Goal: Information Seeking & Learning: Understand process/instructions

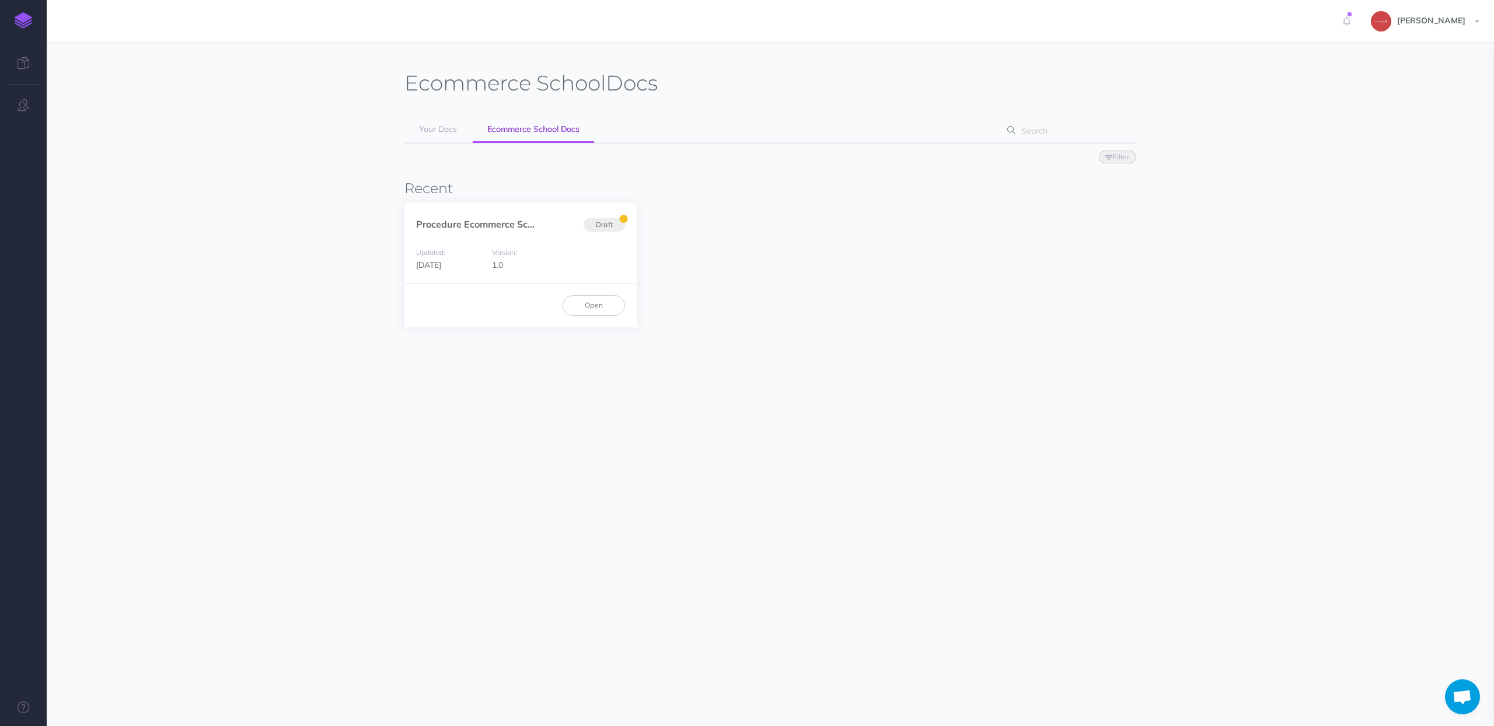
click at [456, 232] on div "Procedure Ecommerce Sc... Draft" at bounding box center [520, 217] width 232 height 31
click at [452, 223] on link "Procedure Ecommerce Sc..." at bounding box center [475, 224] width 118 height 12
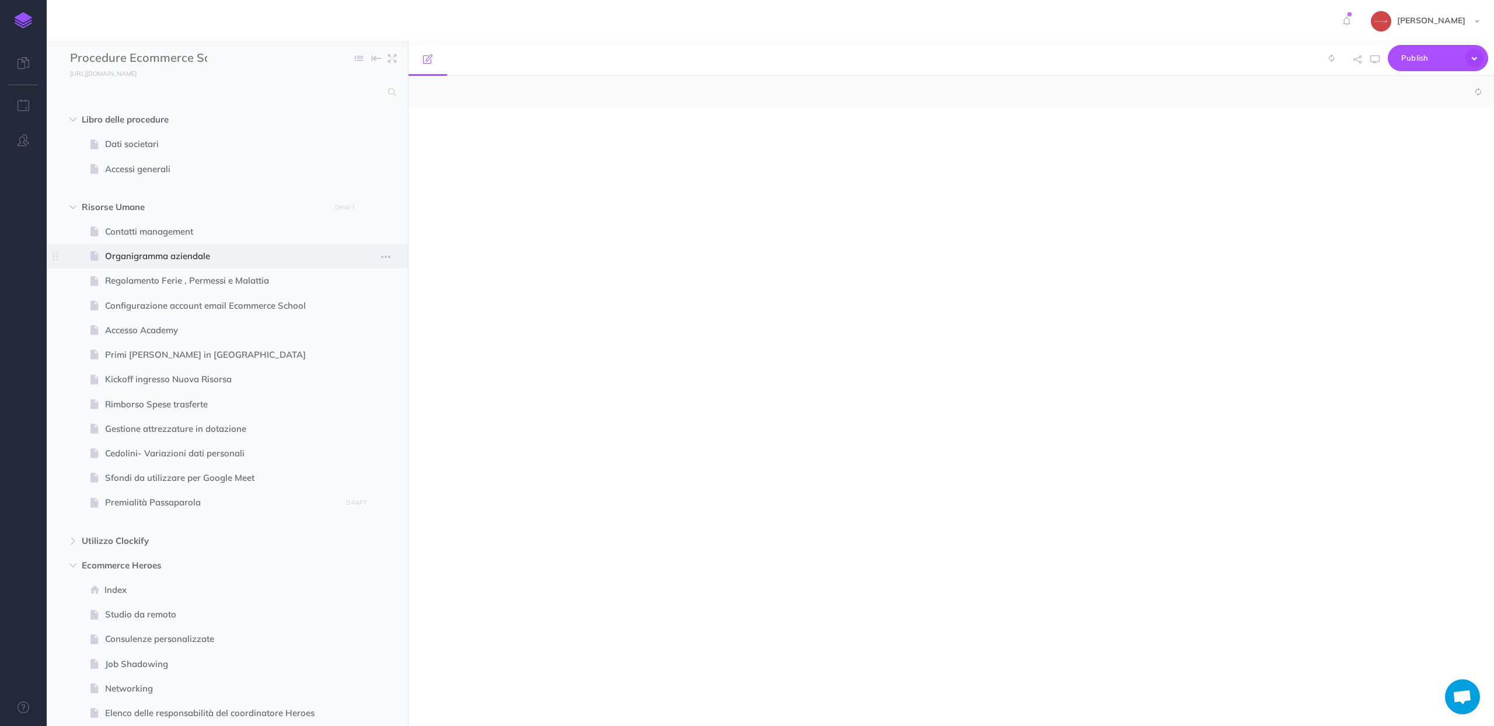
scroll to position [4596, 0]
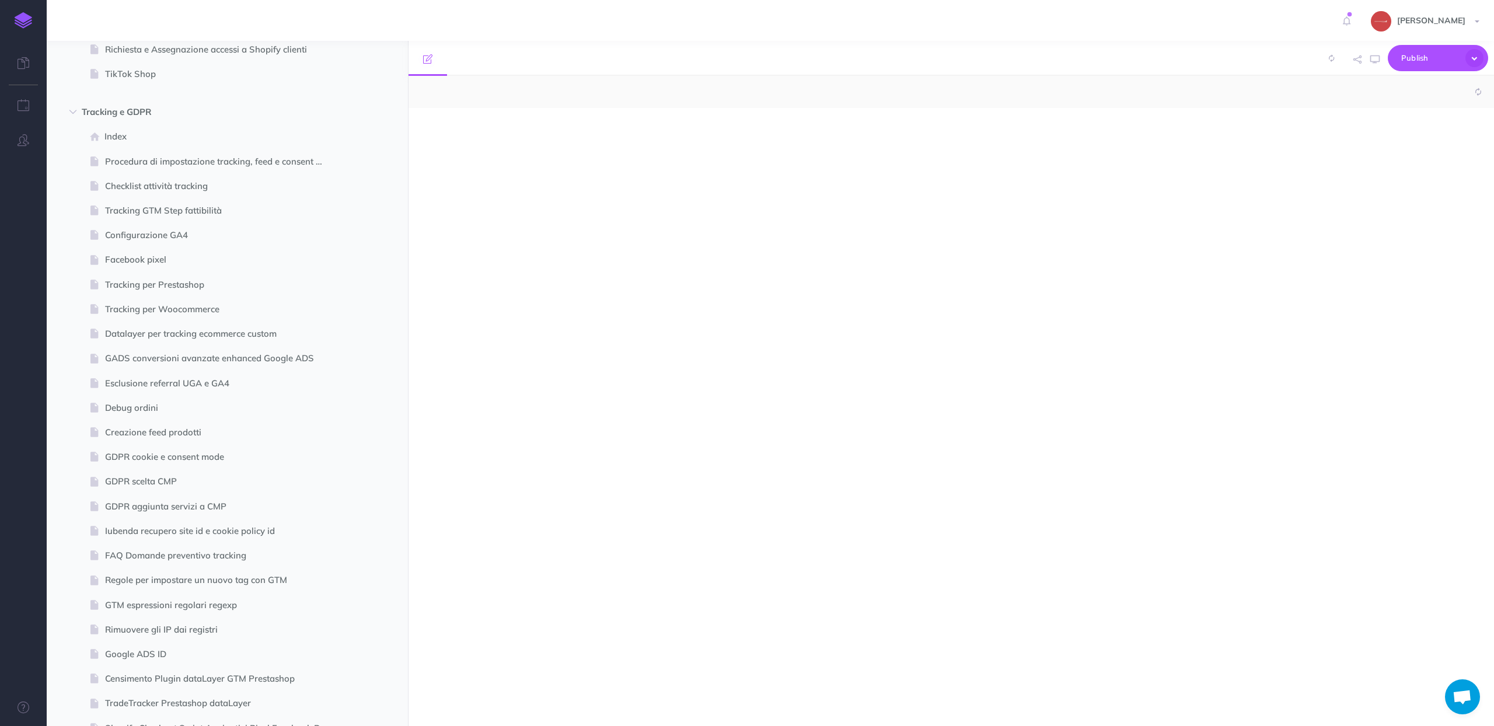
select select "null"
click at [228, 369] on span at bounding box center [227, 358] width 361 height 25
click at [221, 385] on span "Esclusione referral UGA e GA4" at bounding box center [221, 383] width 233 height 14
select select "null"
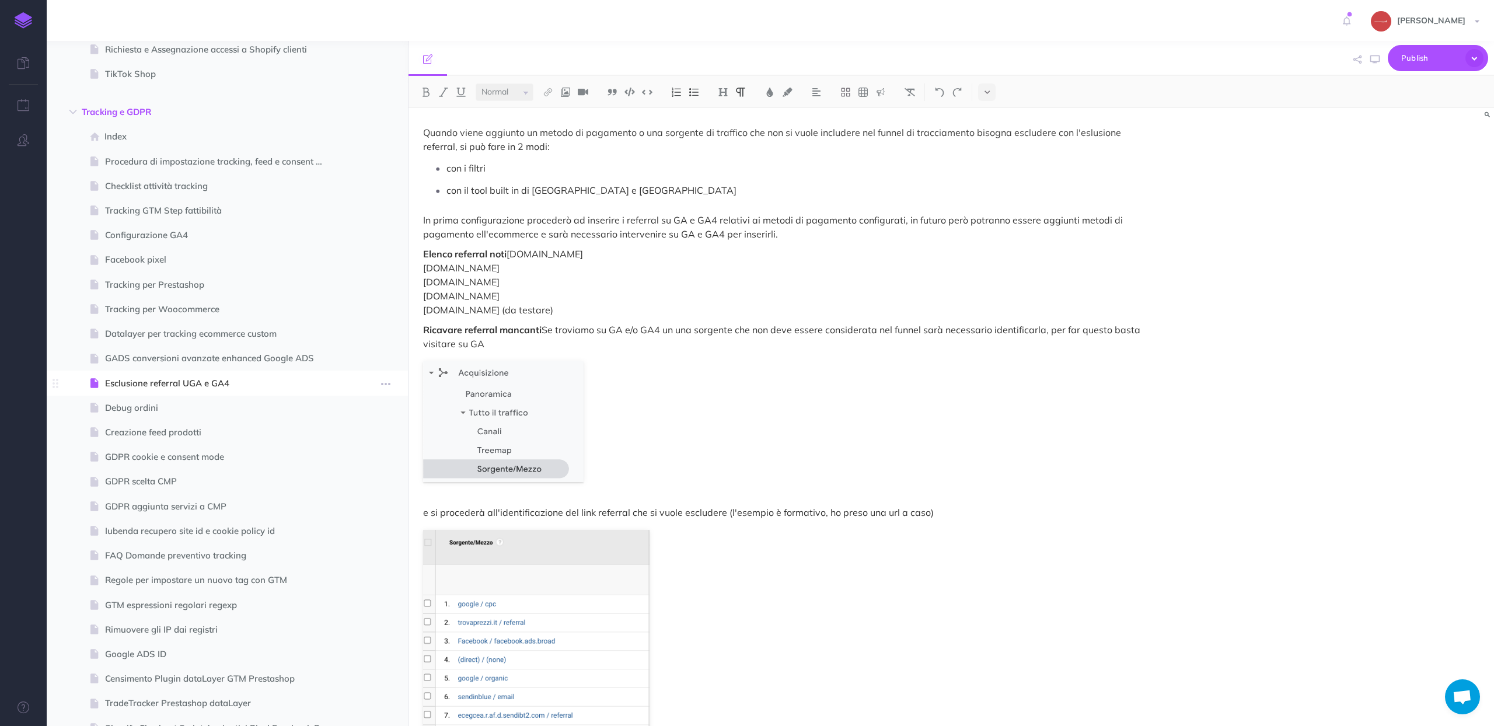
click at [205, 385] on span "Esclusione referral UGA e GA4" at bounding box center [221, 383] width 233 height 14
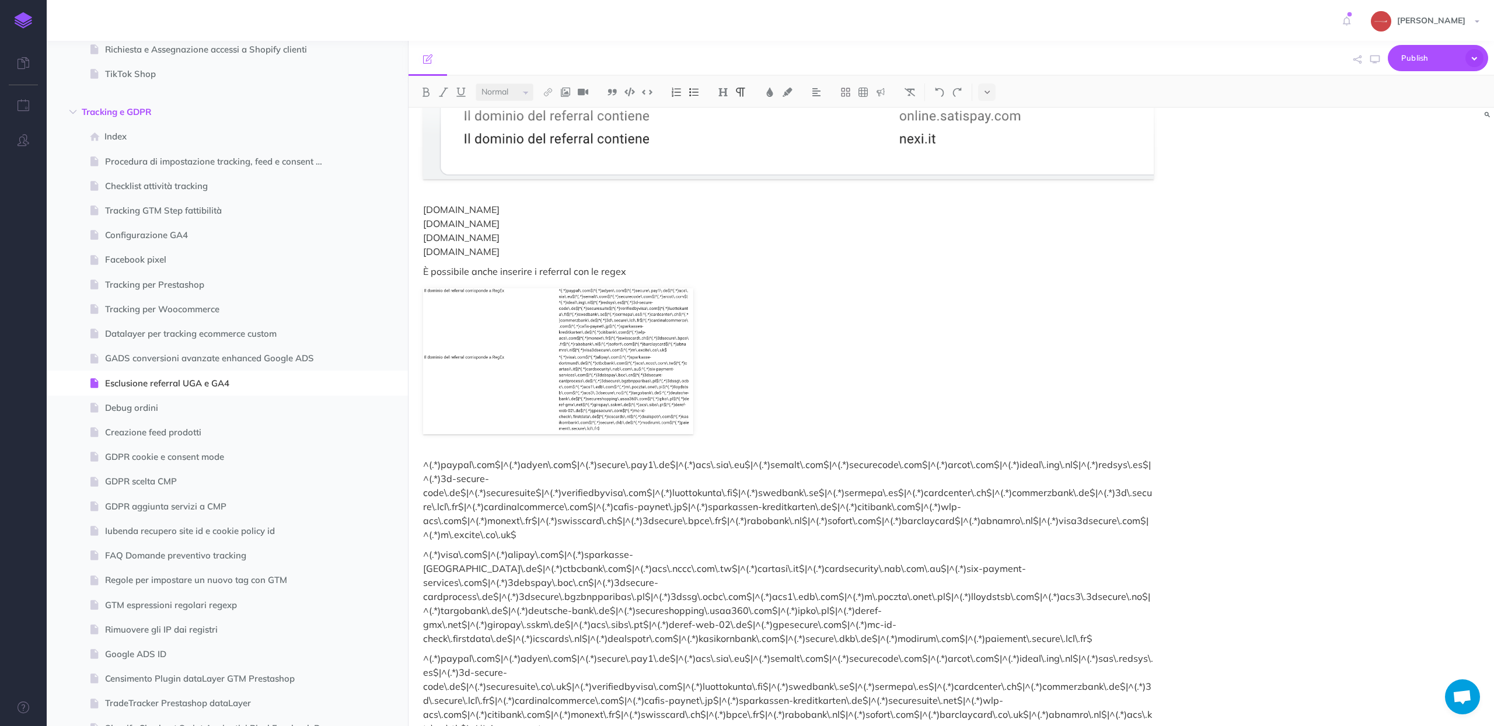
scroll to position [2417, 0]
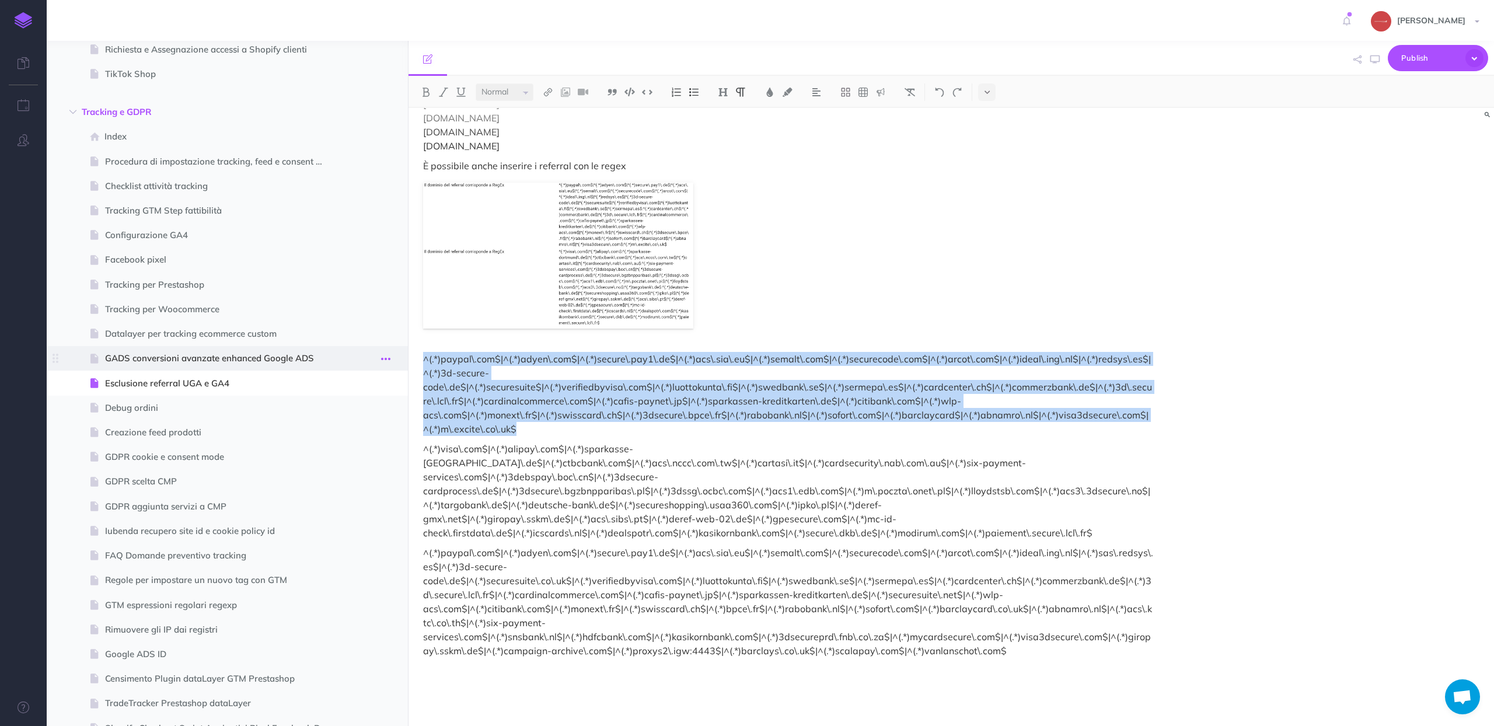
copy p "^(.*)paypal\.com$|^(.*)adyen\.com$|^(.*)secure\.pay1\.de$|^(.*)acs\.sia\.eu$|^(…"
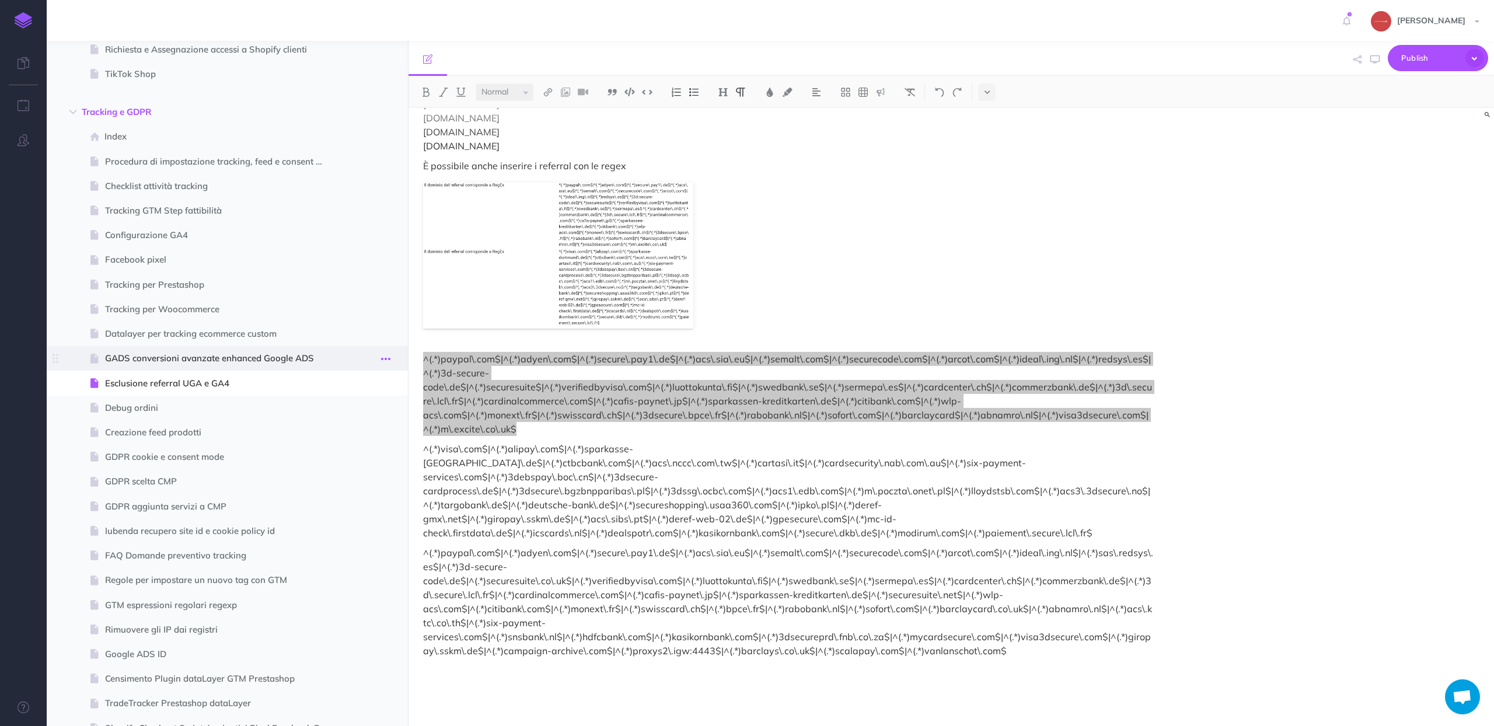
drag, startPoint x: 529, startPoint y: 430, endPoint x: 377, endPoint y: 359, distance: 168.1
click at [377, 359] on div "Procedure Ecommerce School Collapse all Expand all Expand to root folders [URL]…" at bounding box center [770, 383] width 1447 height 685
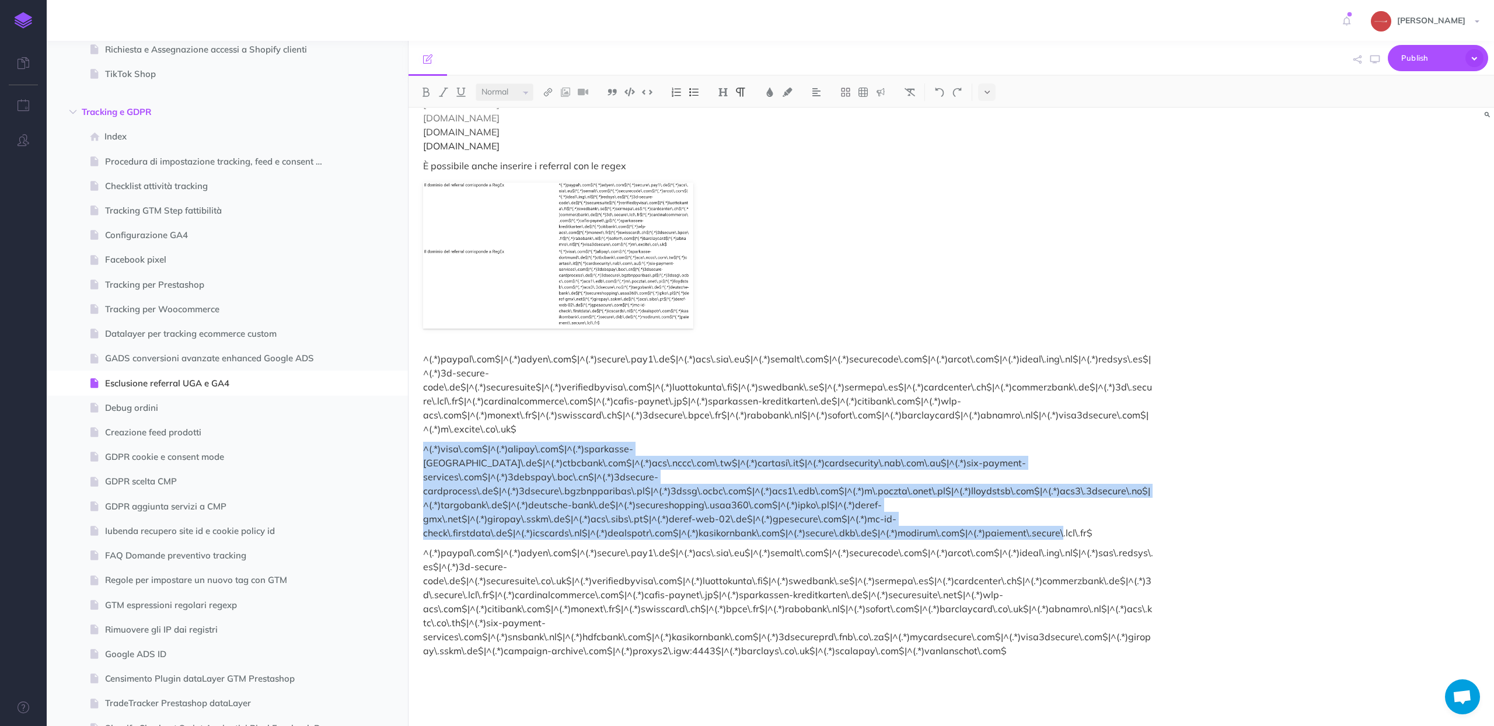
copy p "^(.*)visa\.com$|^(.*)alipay\.com$|^(.*)sparkasse-[GEOGRAPHIC_DATA]\.de$|^(.*)ct…"
drag, startPoint x: 421, startPoint y: 449, endPoint x: 1094, endPoint y: 516, distance: 676.2
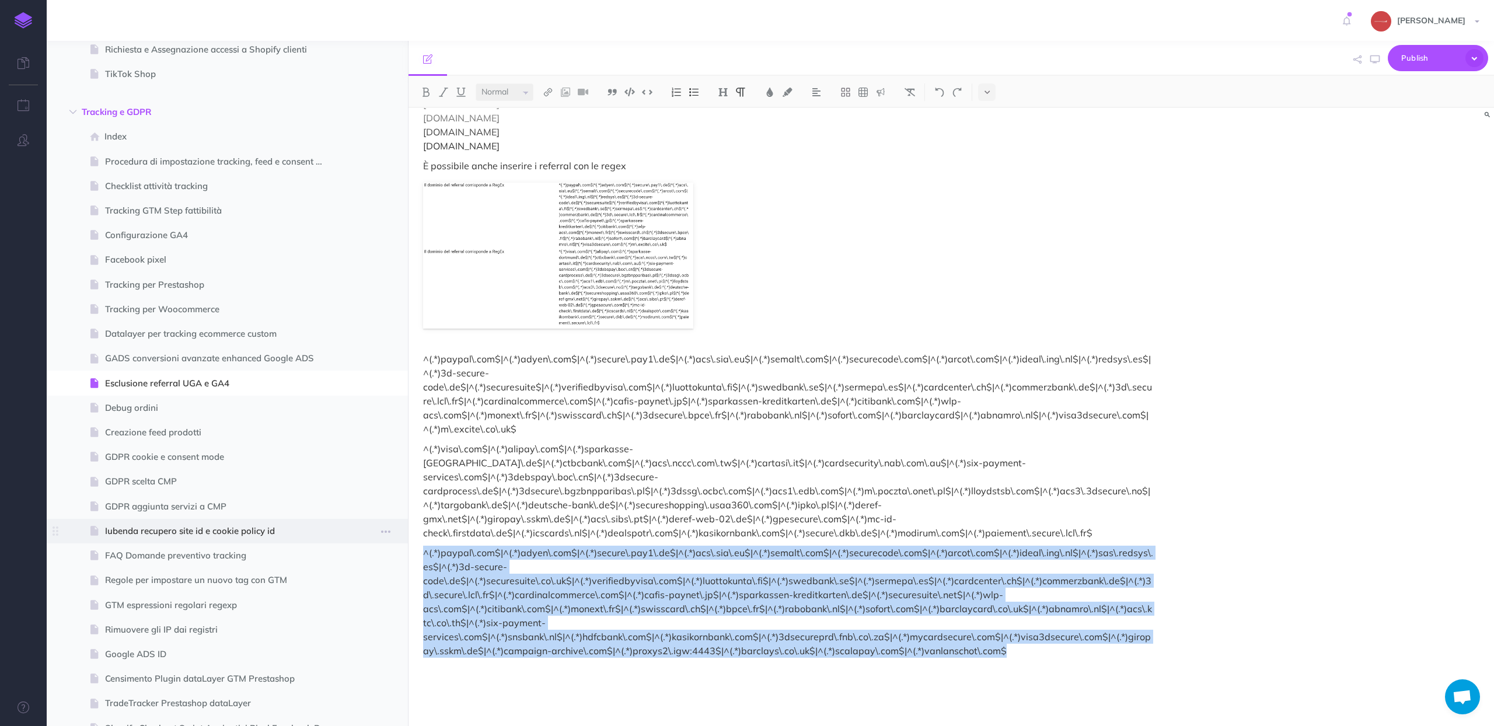
drag, startPoint x: 995, startPoint y: 632, endPoint x: 336, endPoint y: 537, distance: 666.7
click at [336, 537] on div "Procedure Ecommerce School Collapse all Expand all Expand to root folders [URL]…" at bounding box center [770, 383] width 1447 height 685
copy p "^(.*)paypal\.com$|^(.*)adyen\.com$|^(.*)secure\.pay1\.de$|^(.*)acs\.sia\.eu$|^(…"
